Goal: Task Accomplishment & Management: Complete application form

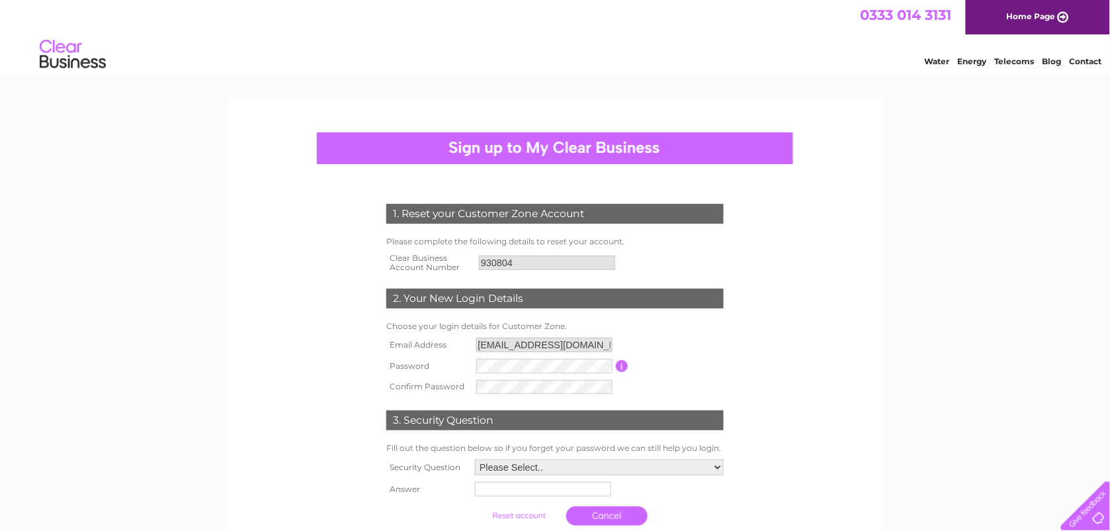
click at [523, 377] on td at bounding box center [544, 387] width 143 height 21
click at [716, 463] on select "Please Select.. In what town or city was your first job? In what town or city d…" at bounding box center [599, 467] width 249 height 16
select select "1"
click at [474, 461] on select "Please Select.. In what town or city was your first job? In what town or city d…" at bounding box center [599, 467] width 250 height 17
click at [505, 492] on input "text" at bounding box center [542, 490] width 136 height 15
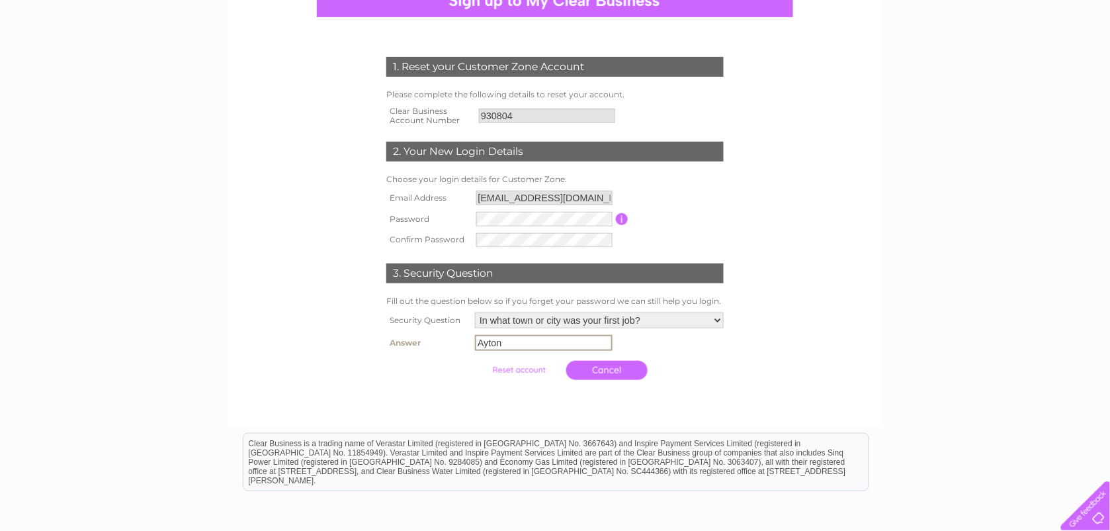
scroll to position [154, 0]
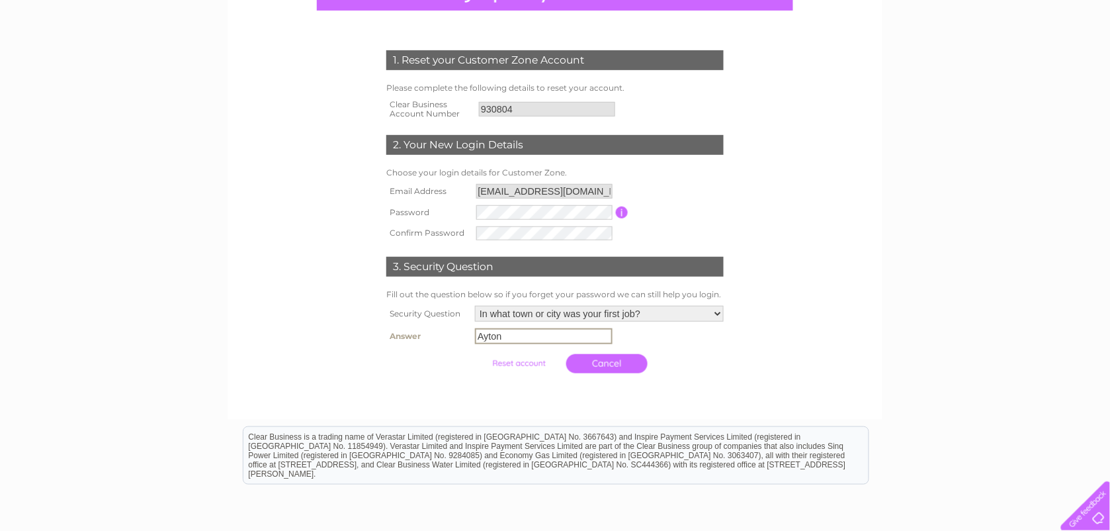
type input "Ayton"
click at [515, 358] on input "submit" at bounding box center [518, 363] width 81 height 19
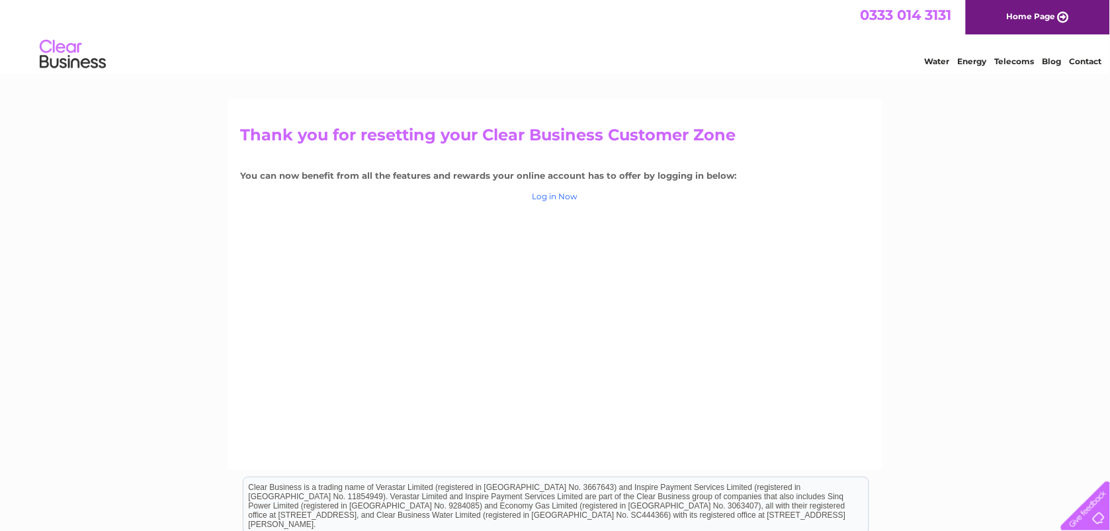
click at [553, 194] on link "Log in Now" at bounding box center [556, 196] width 46 height 10
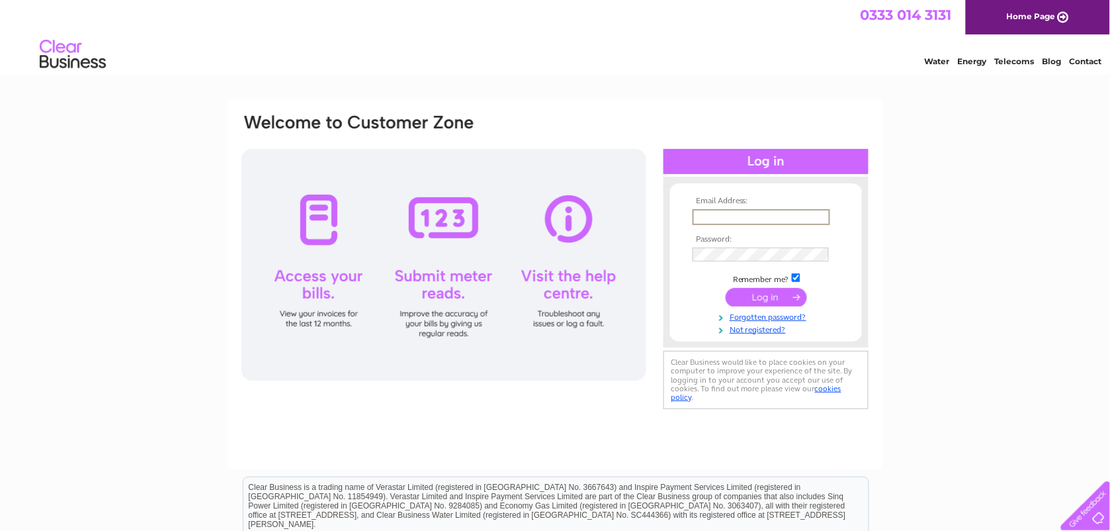
click at [745, 218] on input "text" at bounding box center [762, 217] width 138 height 16
type input "[EMAIL_ADDRESS][DOMAIN_NAME]"
click at [748, 293] on input "submit" at bounding box center [766, 296] width 81 height 19
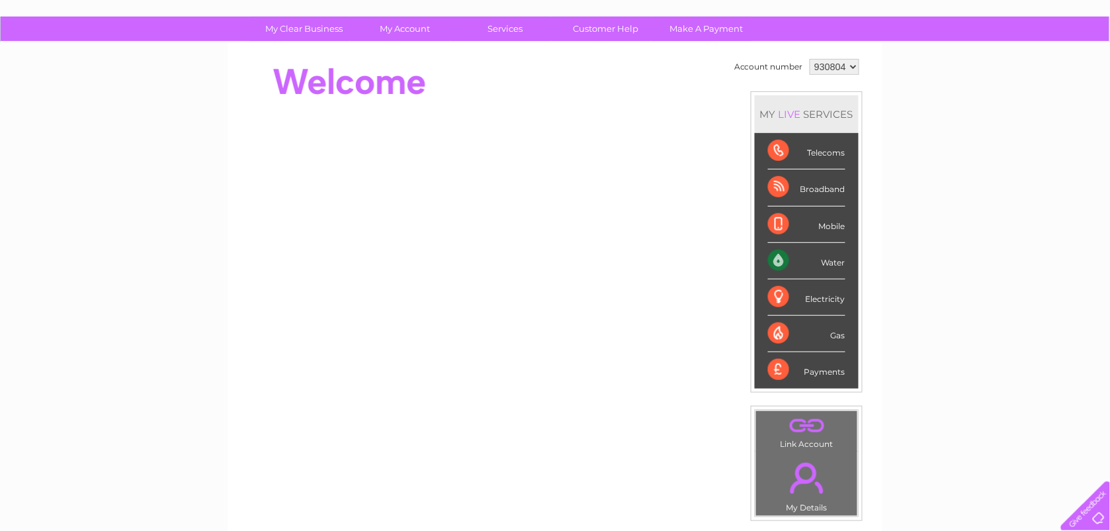
scroll to position [63, 0]
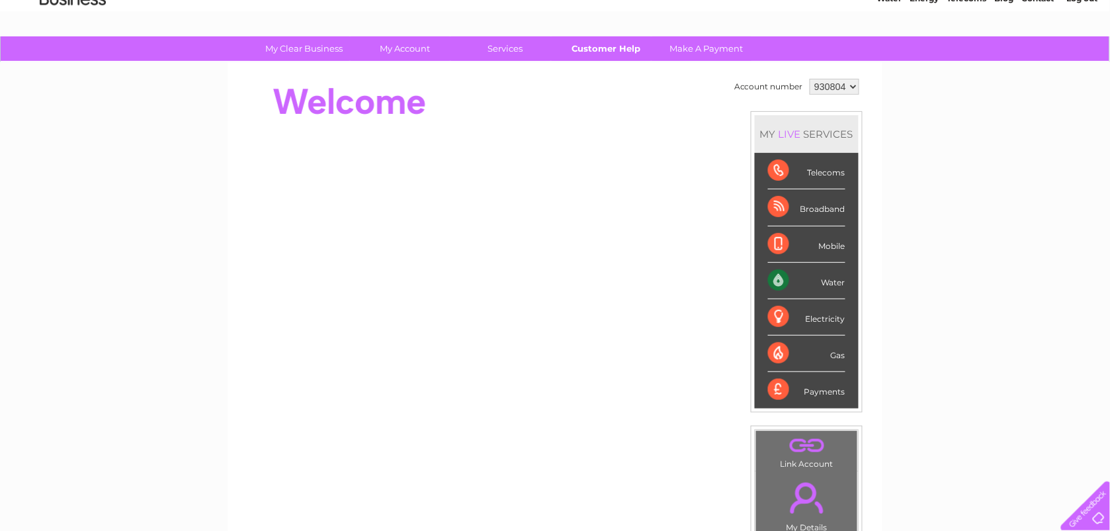
click at [622, 40] on link "Customer Help" at bounding box center [606, 48] width 109 height 24
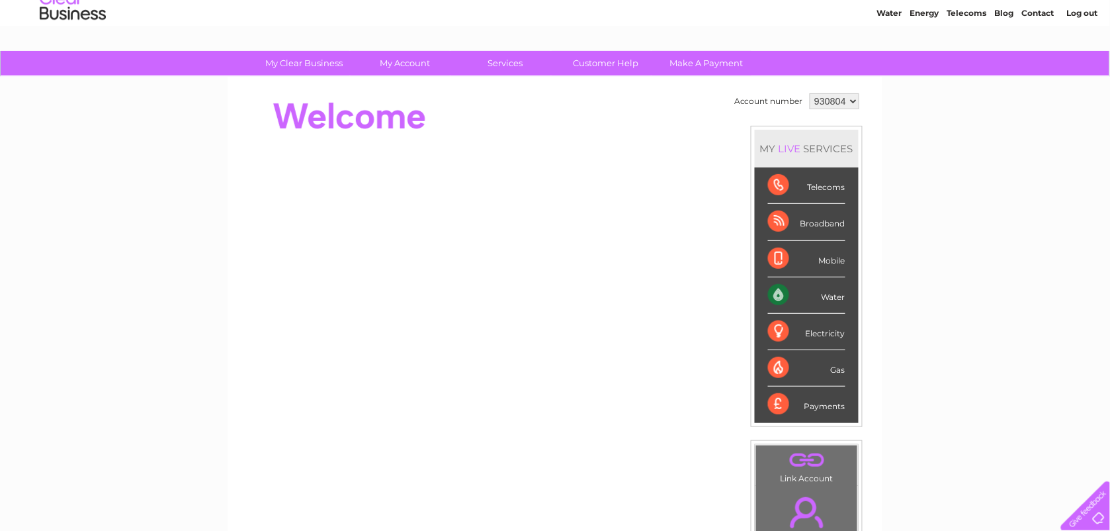
scroll to position [44, 0]
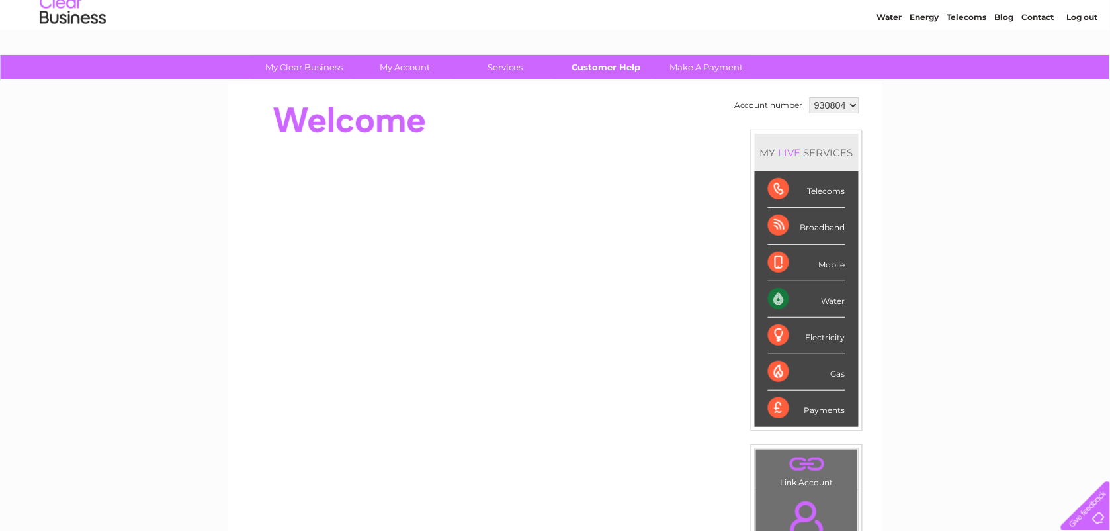
click at [606, 64] on link "Customer Help" at bounding box center [606, 67] width 109 height 24
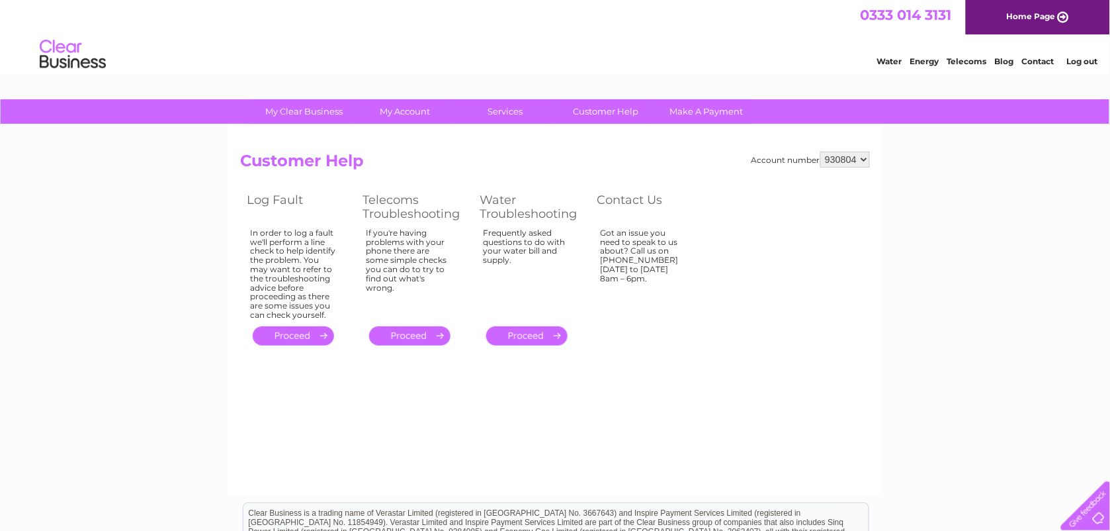
click at [1095, 505] on div at bounding box center [1083, 503] width 54 height 54
click at [623, 111] on link "Customer Help" at bounding box center [606, 111] width 109 height 24
click at [422, 328] on link "." at bounding box center [409, 335] width 81 height 19
